Goal: Check status

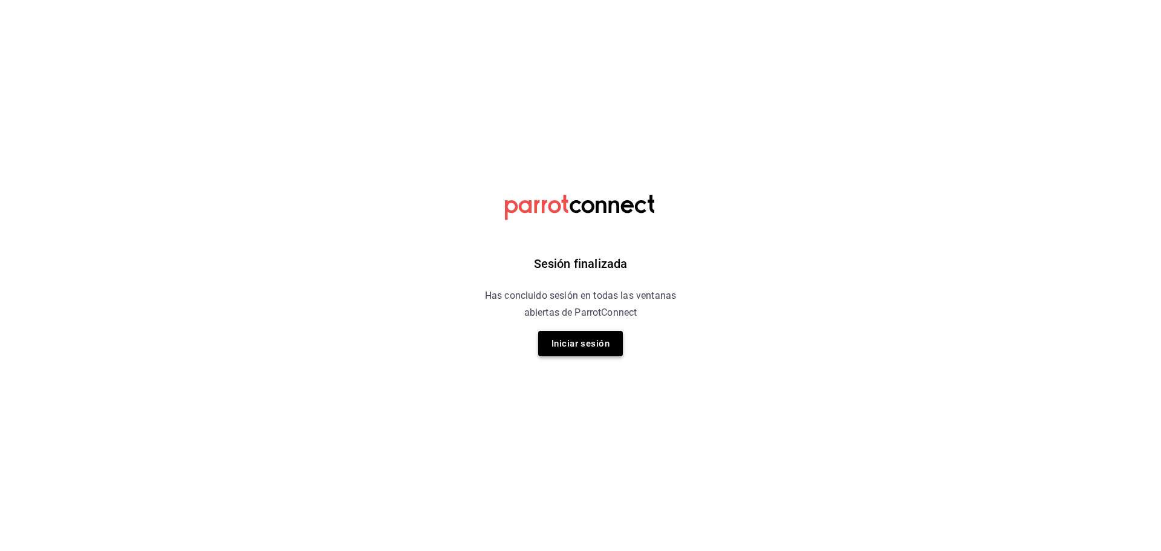
click at [597, 356] on button "Iniciar sesión" at bounding box center [580, 343] width 85 height 25
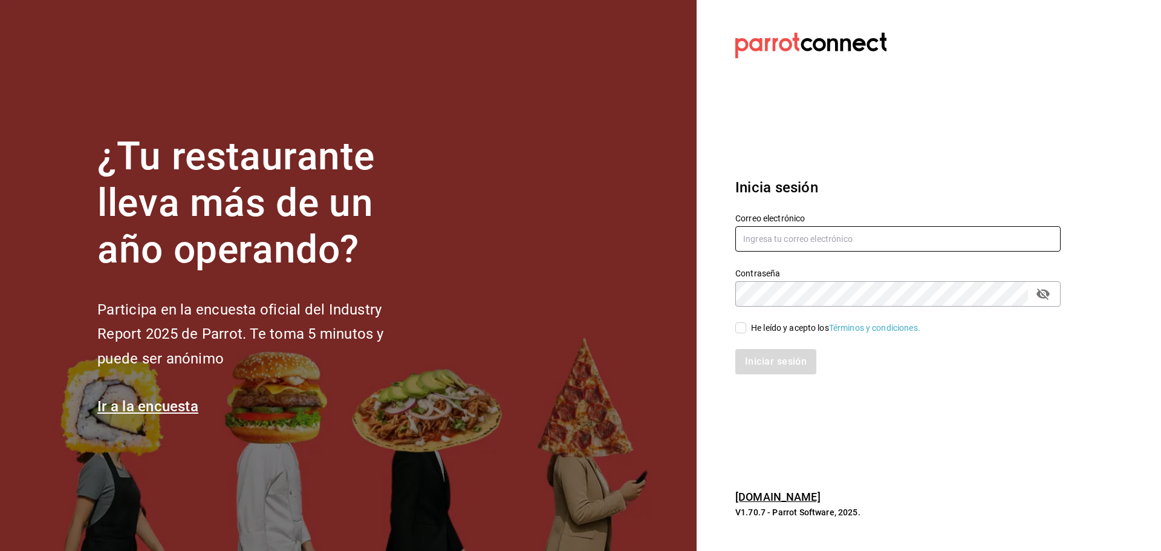
type input "eliu.tonacatl.almacenmp@gmail.com"
click at [746, 328] on input "He leído y acepto los Términos y condiciones." at bounding box center [740, 327] width 11 height 11
checkbox input "true"
click at [757, 356] on button "Iniciar sesión" at bounding box center [776, 361] width 82 height 25
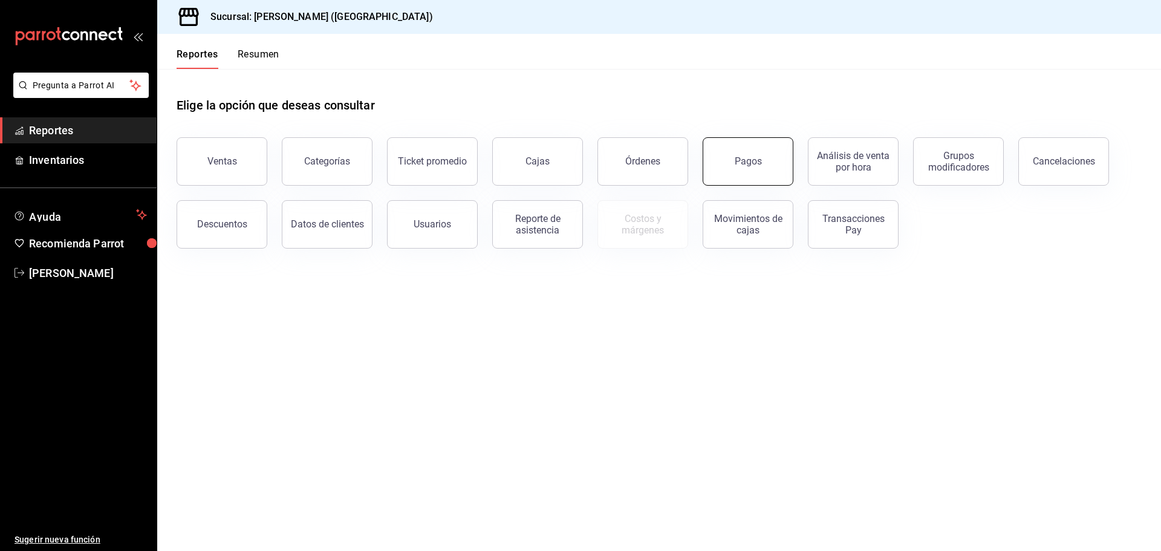
click at [727, 177] on button "Pagos" at bounding box center [748, 161] width 91 height 48
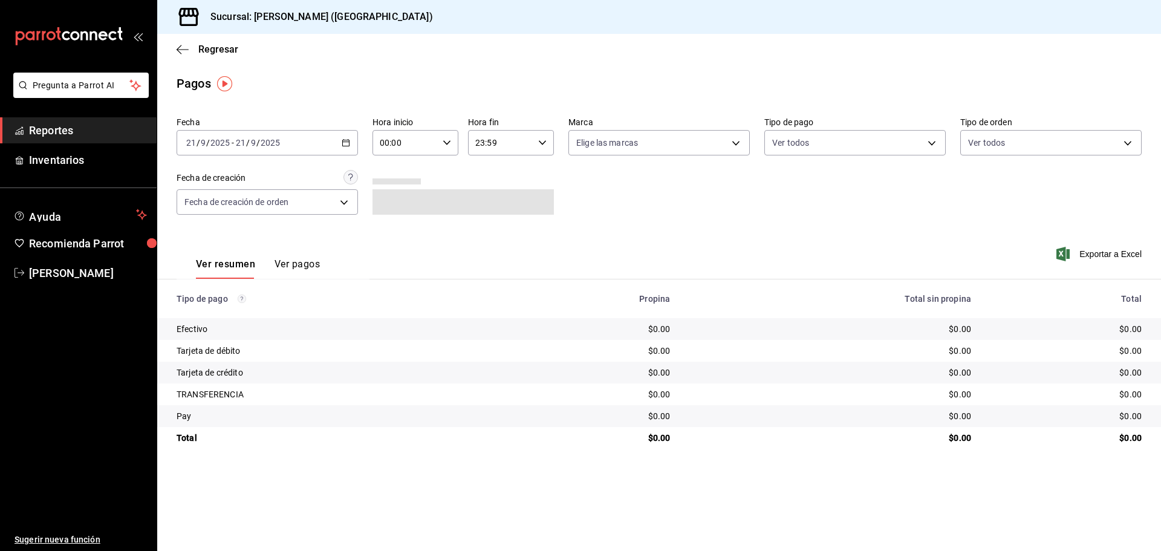
click at [349, 141] on \(Stroke\) "button" at bounding box center [345, 143] width 7 height 7
click at [242, 316] on span "Rango de fechas" at bounding box center [234, 315] width 94 height 13
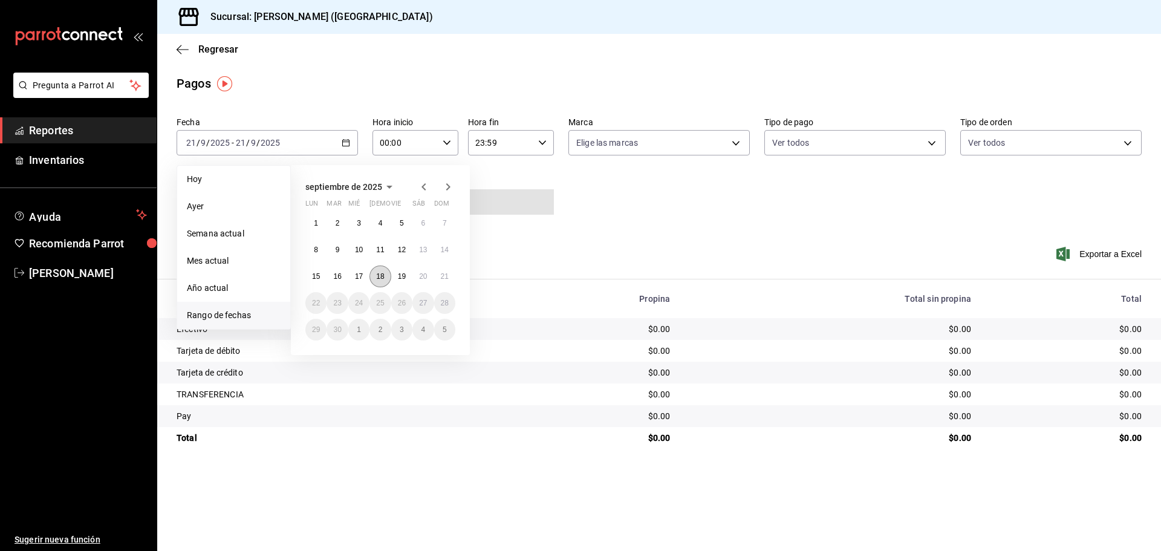
click at [383, 276] on abbr "18" at bounding box center [380, 276] width 8 height 8
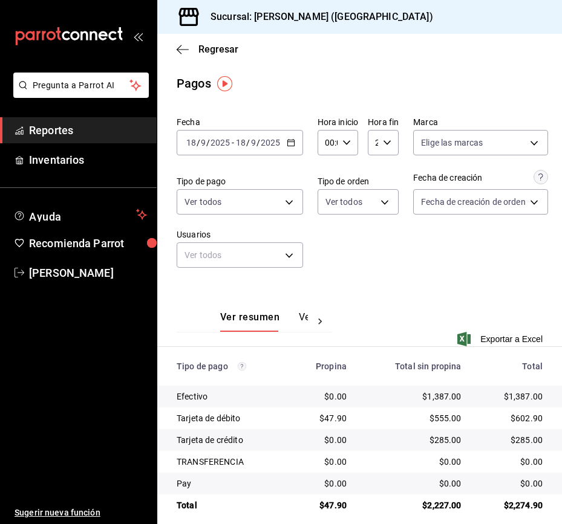
click at [291, 137] on div "[DATE] [DATE] - [DATE] [DATE]" at bounding box center [240, 142] width 126 height 25
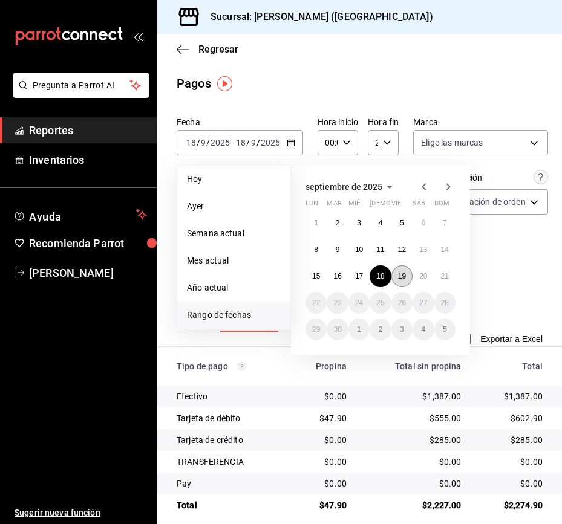
click at [394, 275] on button "19" at bounding box center [401, 276] width 21 height 22
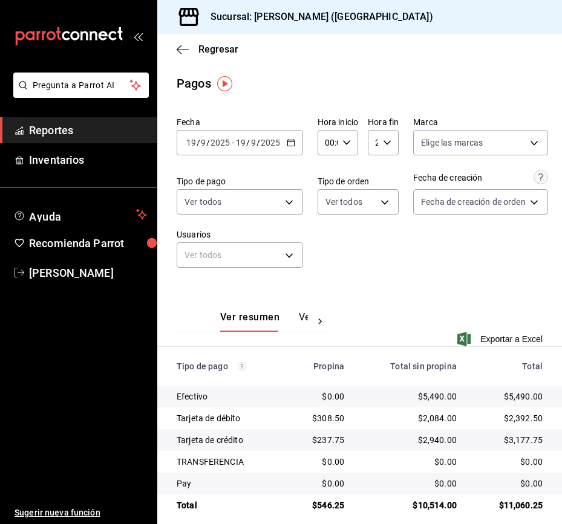
click at [291, 146] on icon "button" at bounding box center [291, 142] width 8 height 8
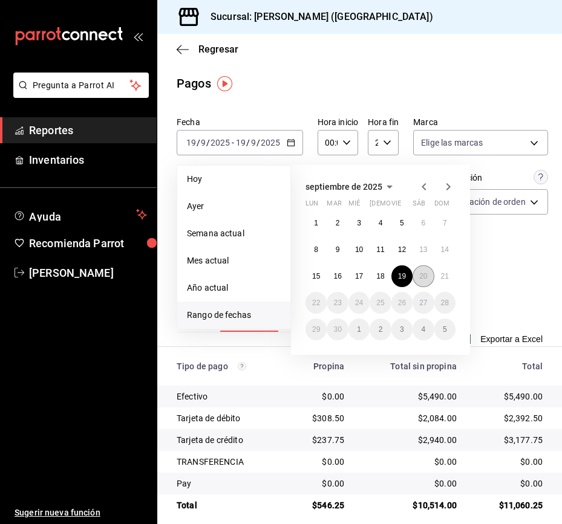
click at [420, 276] on abbr "20" at bounding box center [423, 276] width 8 height 8
